Goal: Find specific page/section: Find specific page/section

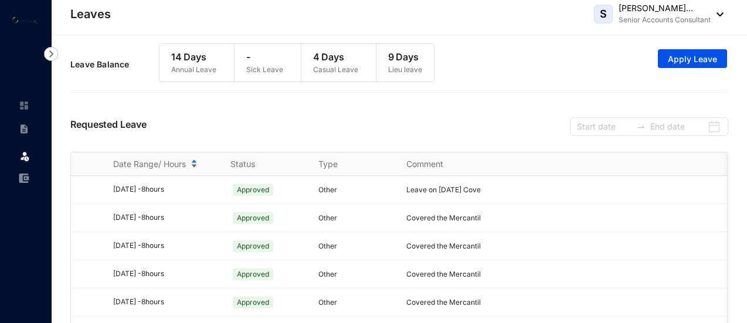
click at [178, 166] on span "Date Range/ Hours" at bounding box center [149, 164] width 73 height 12
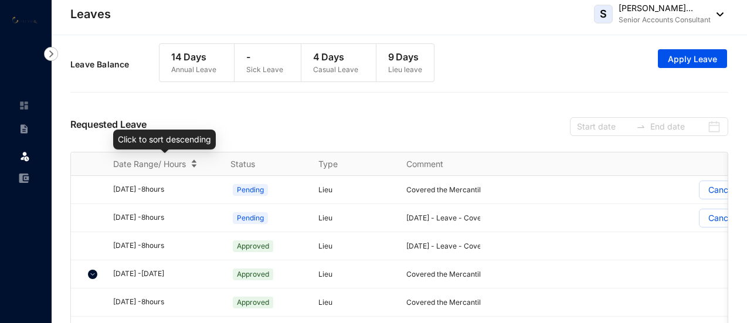
click at [178, 166] on span "Date Range/ Hours" at bounding box center [149, 164] width 73 height 12
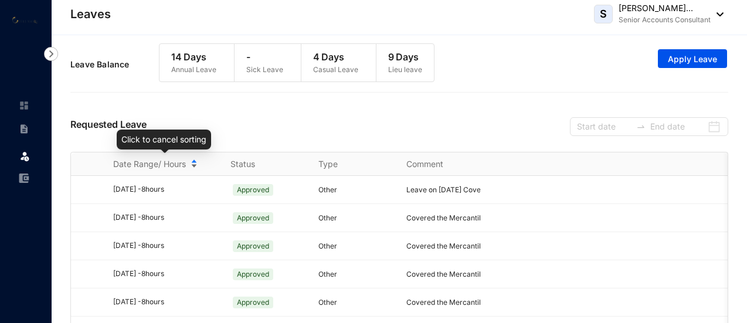
click at [178, 166] on span "Date Range/ Hours" at bounding box center [149, 164] width 73 height 12
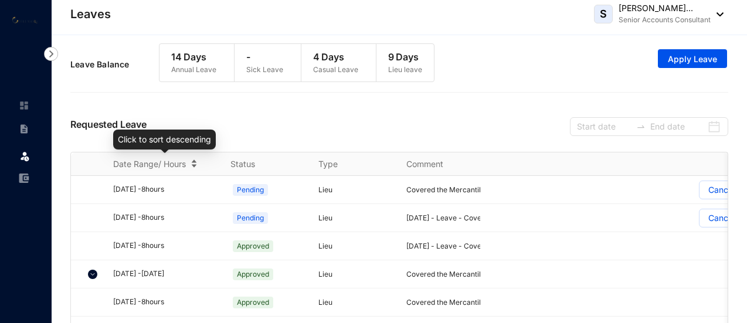
click at [178, 166] on span "Date Range/ Hours" at bounding box center [149, 164] width 73 height 12
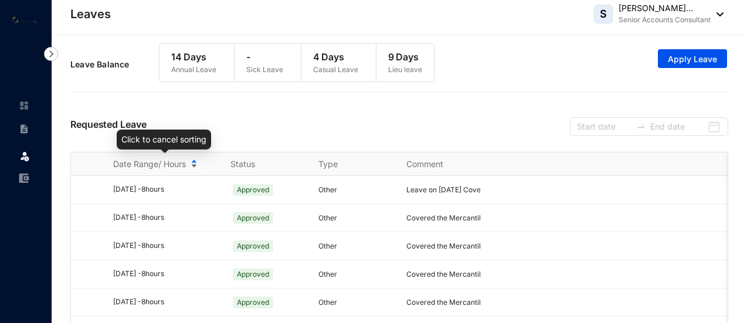
click at [178, 166] on span "Date Range/ Hours" at bounding box center [149, 164] width 73 height 12
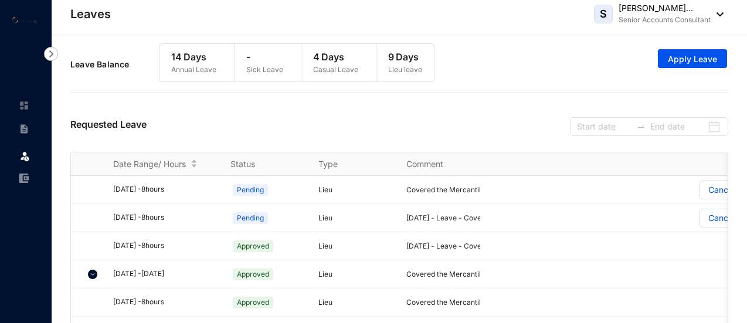
click at [15, 23] on img at bounding box center [25, 19] width 26 height 8
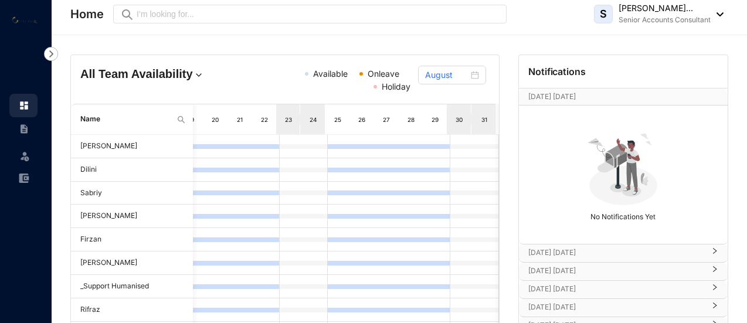
scroll to position [117, 0]
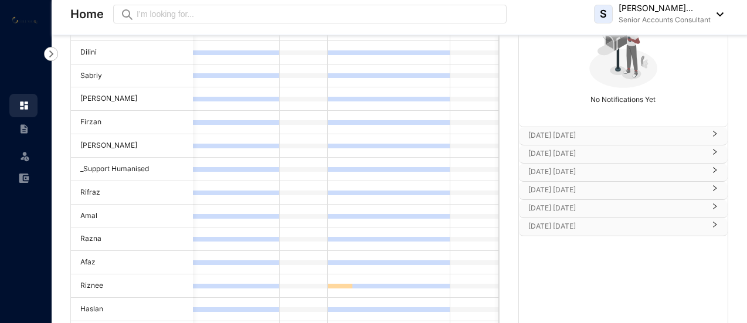
click at [566, 130] on p "Sep 29th Monday" at bounding box center [616, 136] width 176 height 12
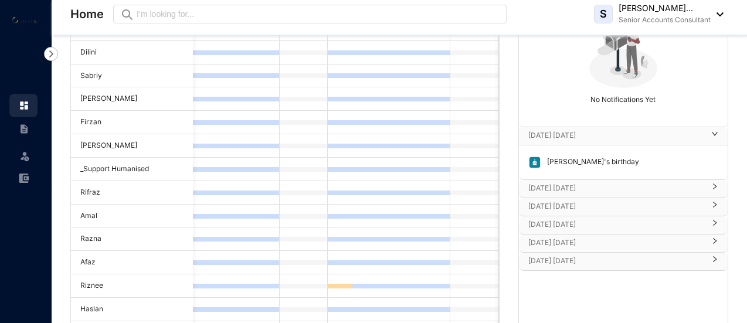
click at [570, 184] on p "Oct 7th Tuesday" at bounding box center [616, 188] width 176 height 12
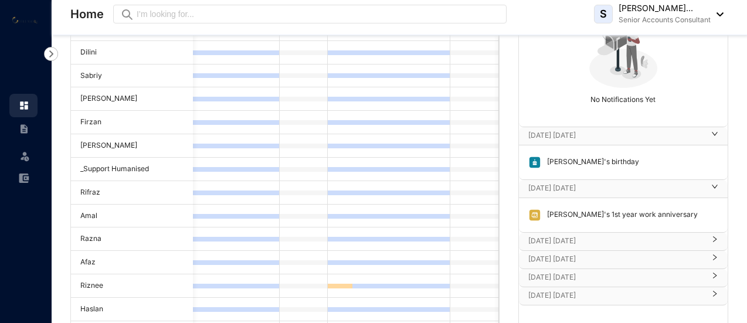
click at [577, 238] on p "Oct 21st Tuesday" at bounding box center [616, 241] width 176 height 12
